Goal: Transaction & Acquisition: Subscribe to service/newsletter

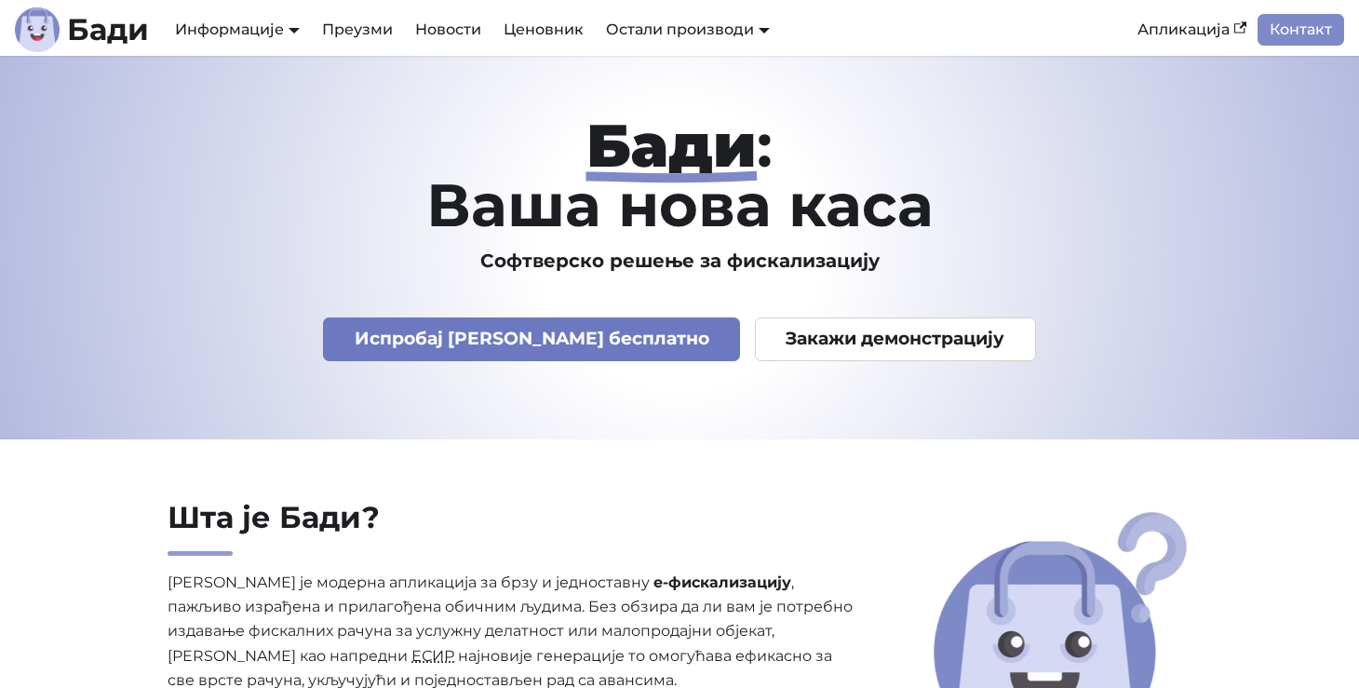
click at [569, 347] on link "Испробај Бади бесплатно" at bounding box center [531, 340] width 417 height 44
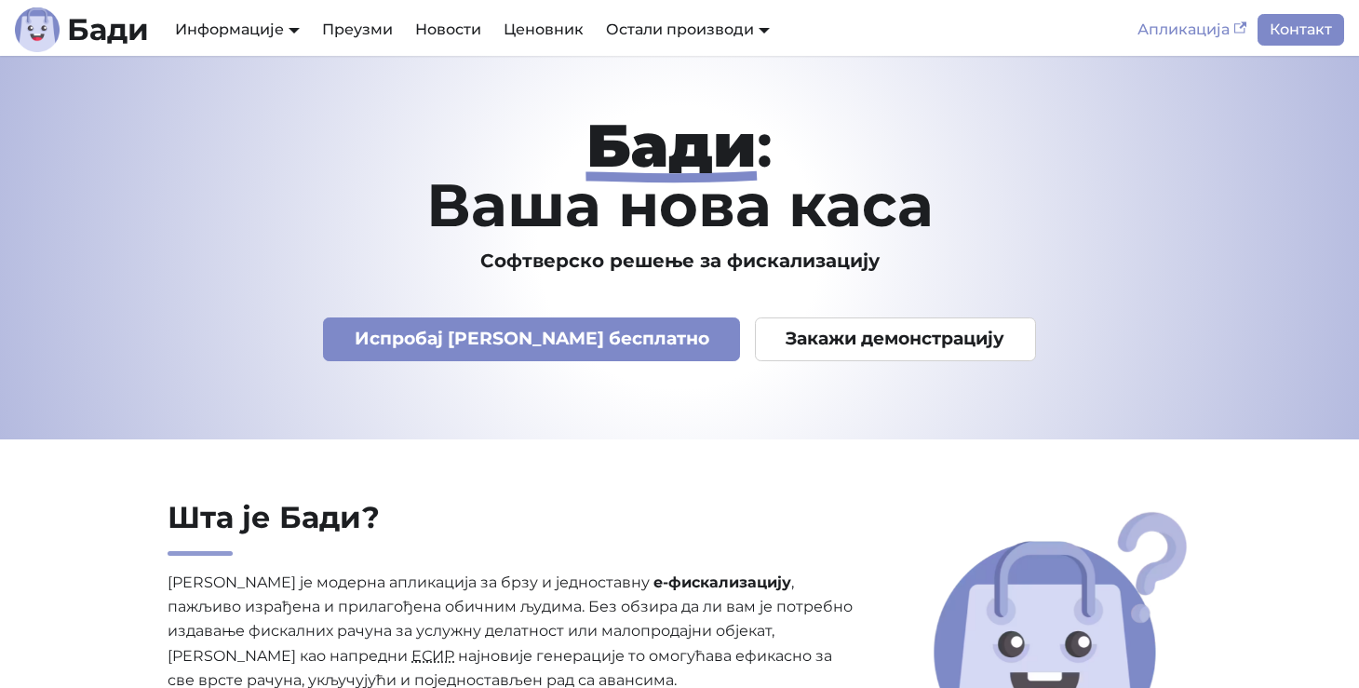
click at [1197, 24] on link "Апликација" at bounding box center [1192, 30] width 131 height 32
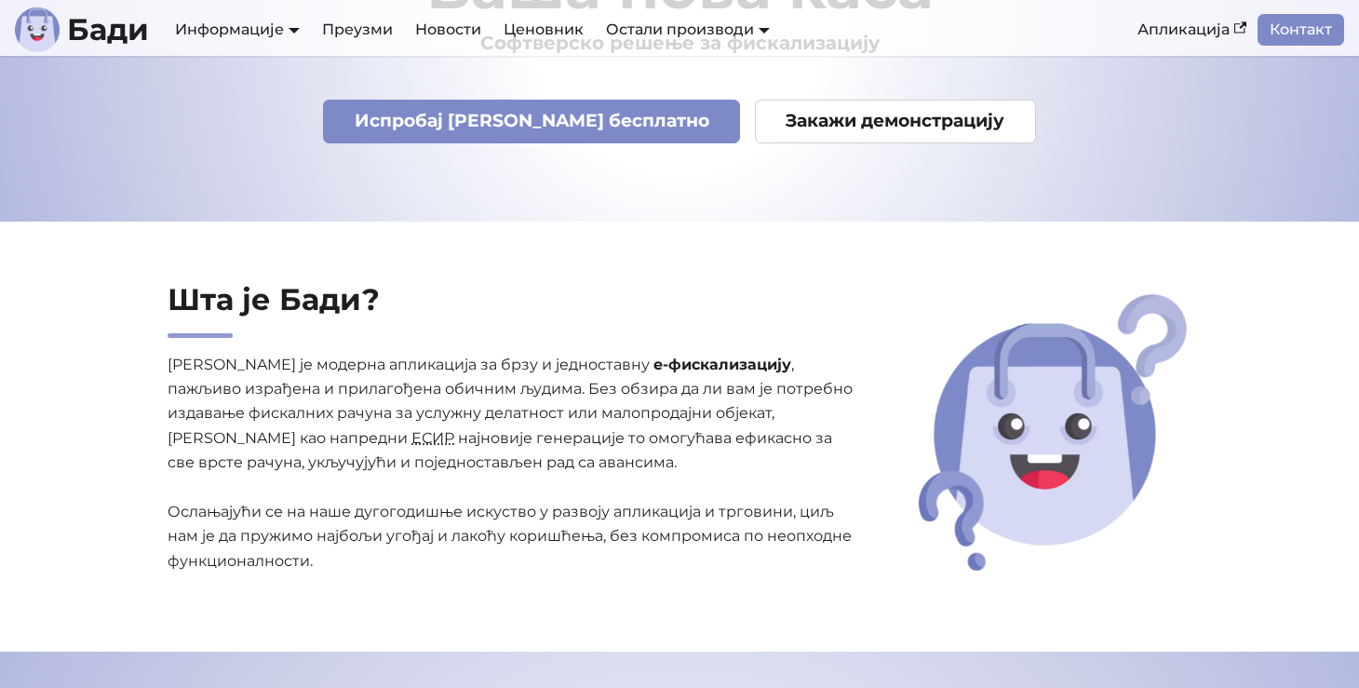
scroll to position [233, 0]
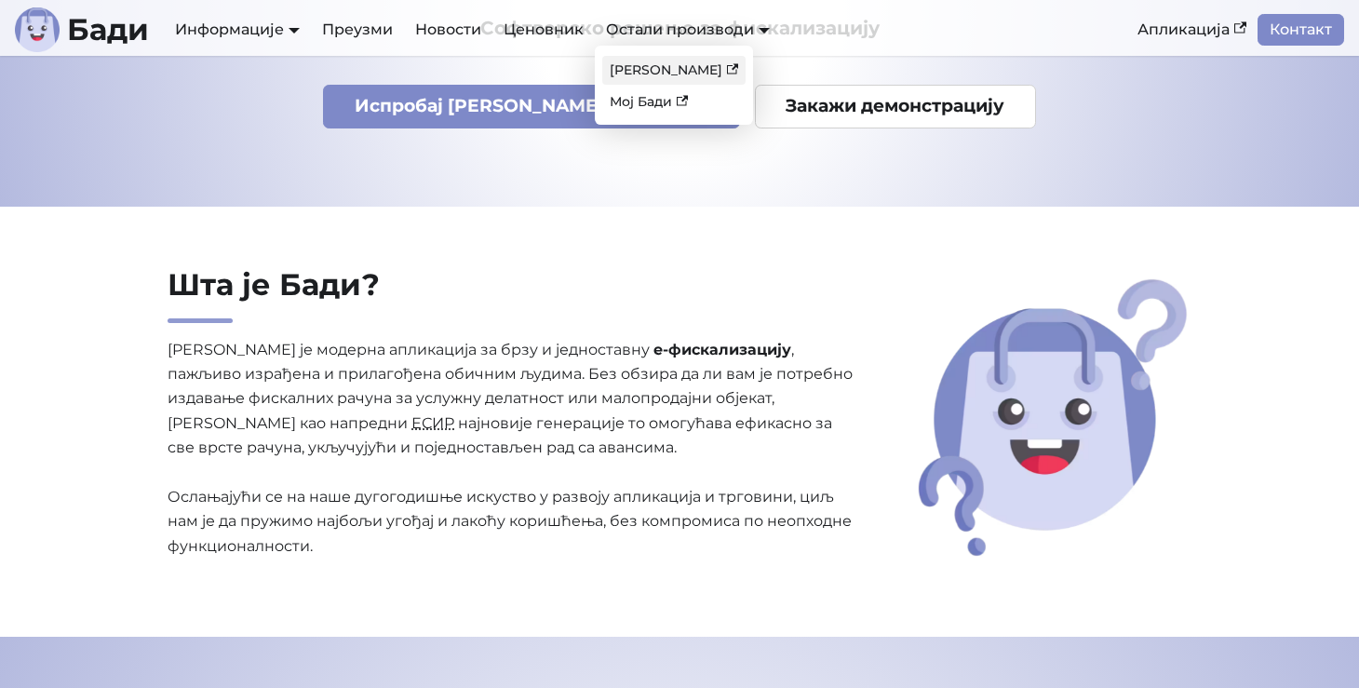
click at [657, 74] on link "Бади ЛПФР" at bounding box center [673, 70] width 143 height 29
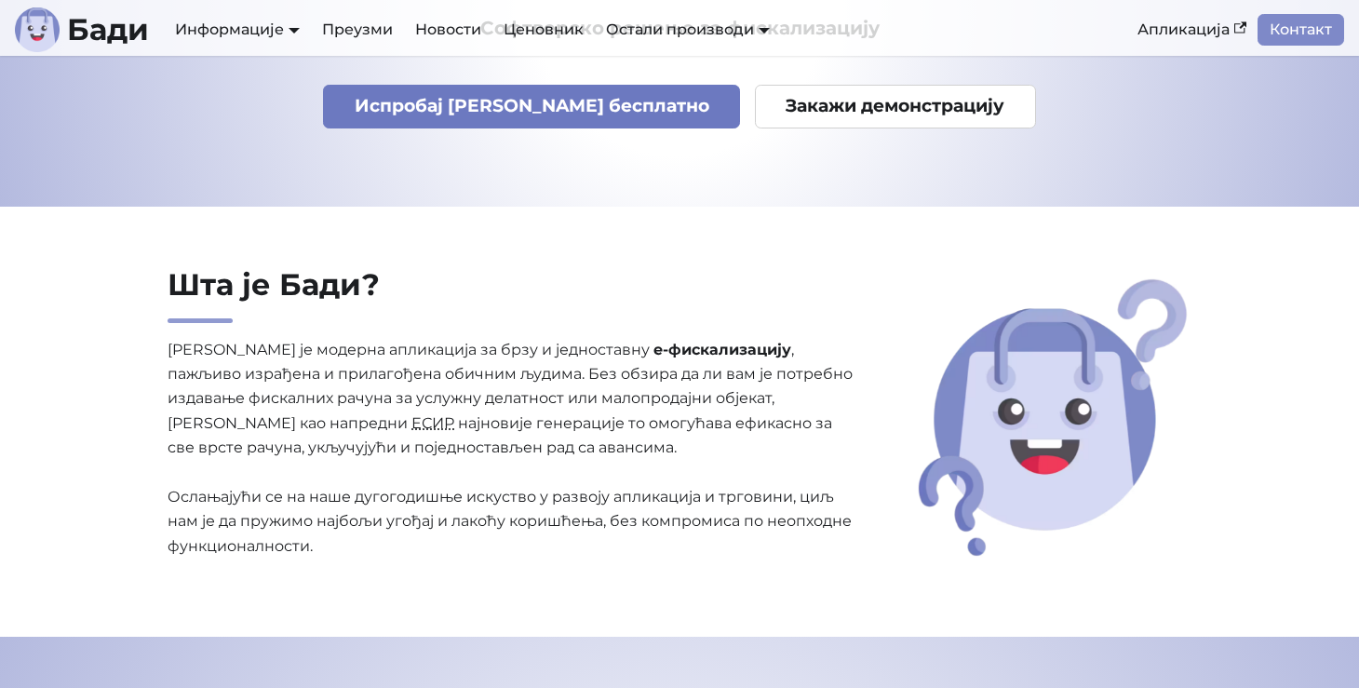
click at [543, 115] on link "Испробај Бади бесплатно" at bounding box center [531, 107] width 417 height 44
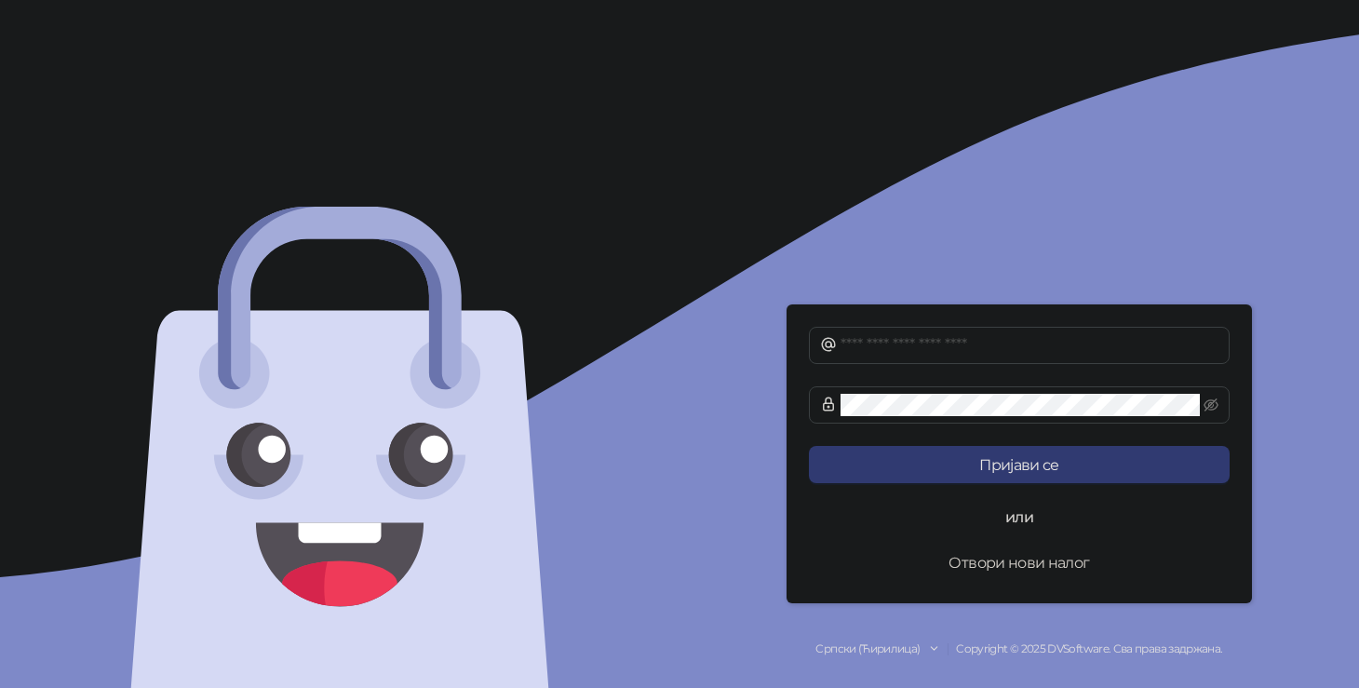
click at [1003, 560] on button "Отвори нови налог" at bounding box center [1019, 562] width 421 height 37
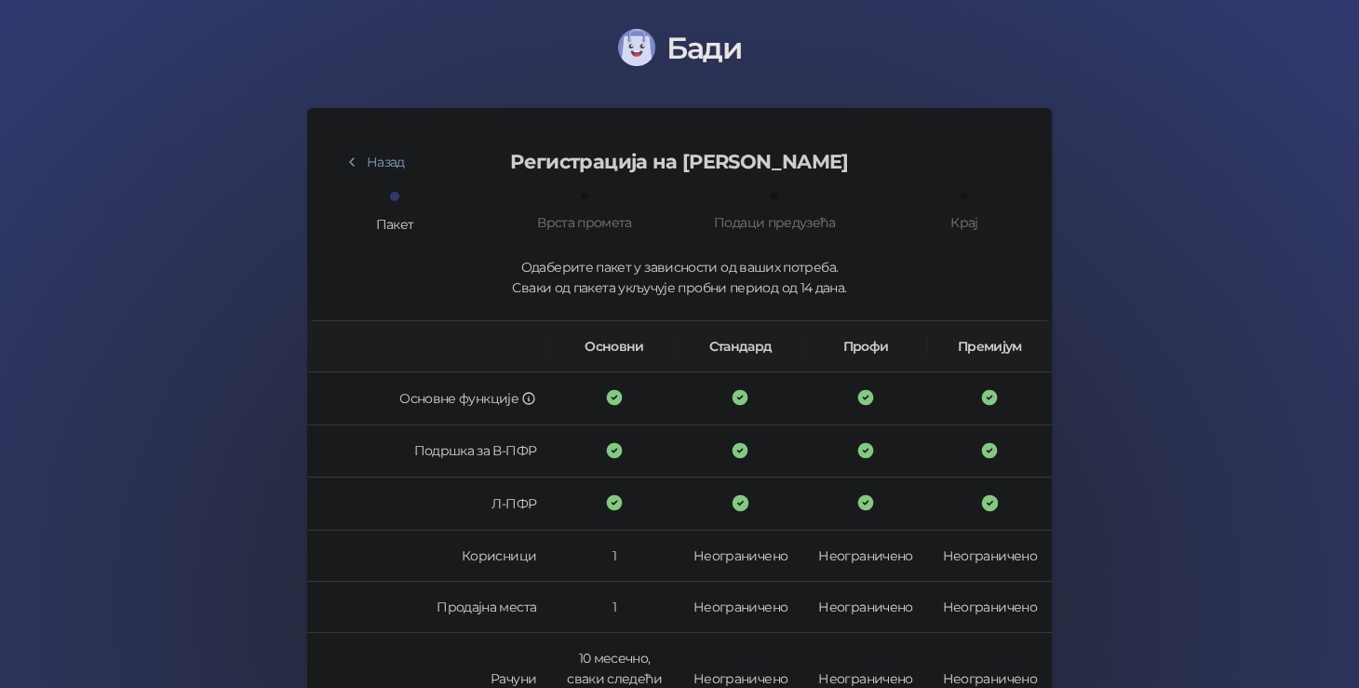
click at [1205, 408] on div "Бади Назад Регистрација на Бади Пакет Врста промета Подаци предузећа Крај Одабе…" at bounding box center [679, 607] width 1359 height 1214
click at [1227, 289] on div "[PERSON_NAME] Назад Регистрација на [PERSON_NAME] Пакет Врста промета Подаци пр…" at bounding box center [679, 607] width 1359 height 1214
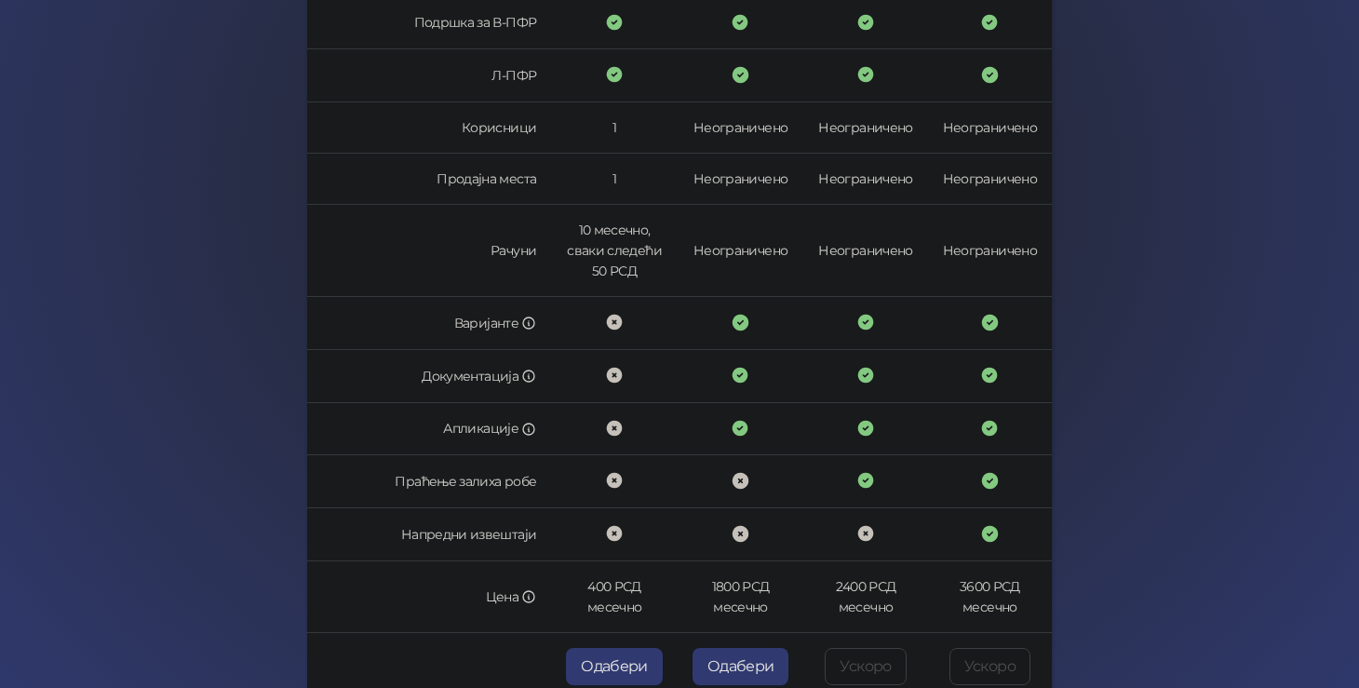
scroll to position [413, 0]
